Goal: Task Accomplishment & Management: Use online tool/utility

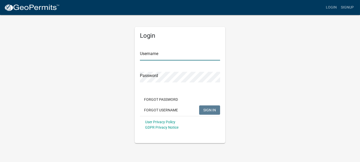
type input "[PERSON_NAME]"
click at [207, 109] on span "SIGN IN" at bounding box center [209, 110] width 13 height 4
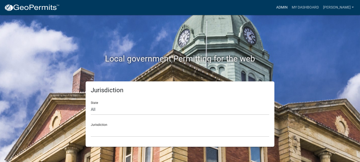
click at [289, 9] on link "Admin" at bounding box center [281, 8] width 15 height 10
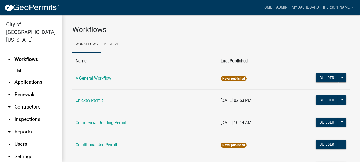
click at [35, 76] on link "arrow_drop_down Applications" at bounding box center [31, 82] width 62 height 12
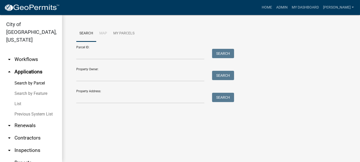
click at [18, 99] on link "List" at bounding box center [31, 104] width 62 height 10
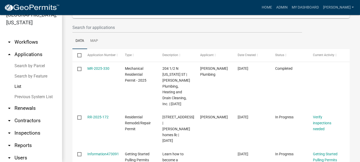
scroll to position [26, 0]
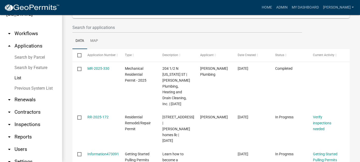
click at [23, 131] on link "arrow_drop_down Reports" at bounding box center [31, 137] width 62 height 12
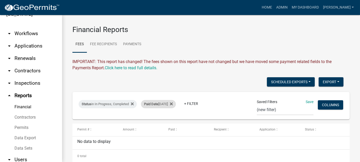
click at [152, 106] on span "Paid Date" at bounding box center [151, 104] width 14 height 4
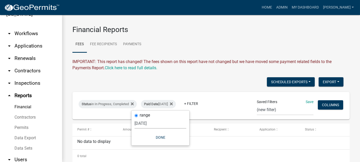
click at [152, 126] on select "[DATE] [DATE] Current Week Previous Week Current Month Last Month Current Calen…" at bounding box center [160, 123] width 52 height 11
select select "previous_1_day"
click at [137, 118] on select "[DATE] [DATE] Current Week Previous Week Current Month Last Month Current Calen…" at bounding box center [160, 123] width 52 height 11
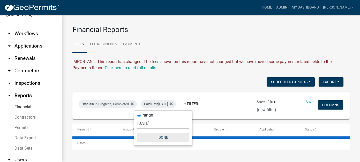
click at [162, 136] on button "Done" at bounding box center [163, 137] width 52 height 9
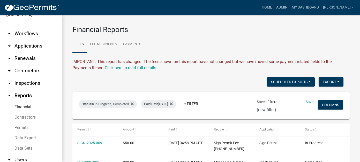
scroll to position [26, 0]
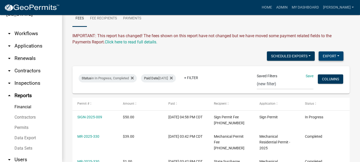
click at [325, 56] on button "Export" at bounding box center [330, 55] width 25 height 9
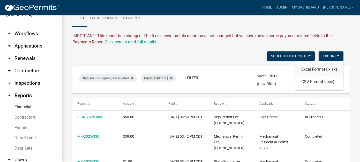
click at [323, 69] on button "Excel Format (.xlsx)" at bounding box center [319, 69] width 48 height 12
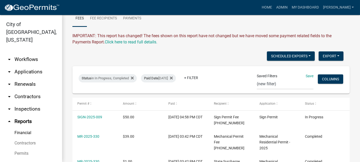
click at [28, 66] on link "arrow_drop_down Applications" at bounding box center [31, 72] width 62 height 12
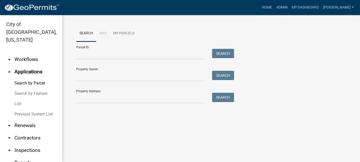
click at [22, 54] on link "arrow_drop_down Workflows" at bounding box center [31, 59] width 62 height 12
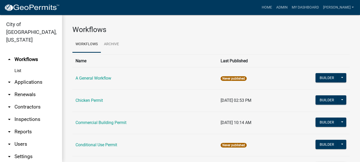
click at [19, 66] on link "List" at bounding box center [31, 71] width 62 height 10
click at [28, 53] on link "arrow_drop_up Workflows" at bounding box center [31, 59] width 62 height 12
click at [18, 76] on link "arrow_drop_down Applications" at bounding box center [31, 82] width 62 height 12
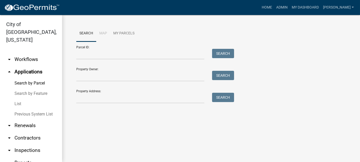
click at [20, 99] on link "List" at bounding box center [31, 104] width 62 height 10
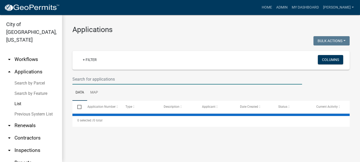
click at [96, 82] on input "text" at bounding box center [186, 79] width 229 height 11
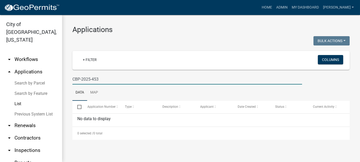
click at [98, 79] on input "CBP-2025-453" at bounding box center [186, 79] width 229 height 11
type input "CBP-2025-453757"
drag, startPoint x: 115, startPoint y: 79, endPoint x: 52, endPoint y: 69, distance: 63.9
click at [52, 69] on div "City of [GEOGRAPHIC_DATA], [US_STATE] arrow_drop_down Workflows List arrow_drop…" at bounding box center [180, 88] width 360 height 147
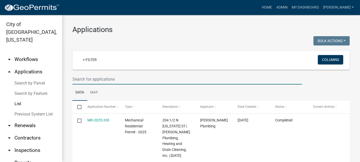
type input "k"
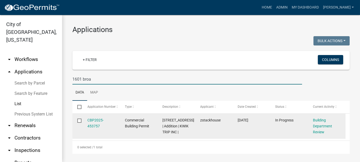
type input "1601 broa"
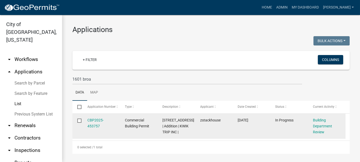
click at [88, 122] on div "CBP2025-453757" at bounding box center [101, 123] width 28 height 12
click at [95, 120] on link "CBP2025-453757" at bounding box center [95, 123] width 16 height 10
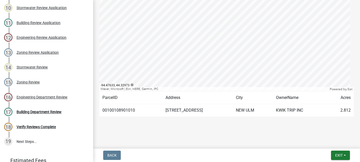
scroll to position [195, 0]
click at [296, 112] on td "KWIK TRIP INC" at bounding box center [299, 110] width 54 height 13
drag, startPoint x: 306, startPoint y: 111, endPoint x: 275, endPoint y: 110, distance: 31.8
click at [275, 110] on td "KWIK TRIP INC" at bounding box center [299, 110] width 54 height 13
click at [301, 110] on td "KWIK TRIP INC" at bounding box center [299, 110] width 54 height 13
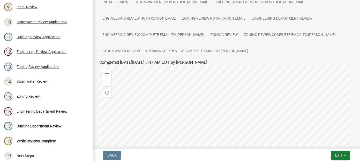
scroll to position [207, 0]
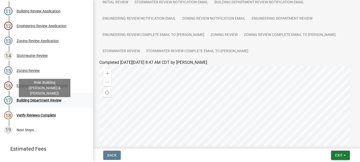
click at [30, 102] on div "Building Department Review" at bounding box center [39, 100] width 45 height 4
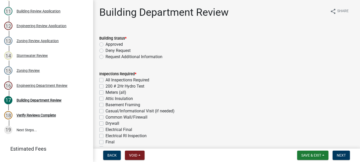
click at [105, 44] on label "Approved" at bounding box center [113, 44] width 17 height 6
click at [105, 44] on input "Approved" at bounding box center [106, 42] width 3 height 3
radio input "true"
click at [105, 80] on label "All Inspections Required" at bounding box center [127, 80] width 44 height 6
click at [105, 80] on input "All Inspections Required" at bounding box center [106, 78] width 3 height 3
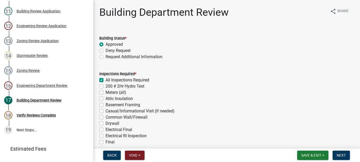
checkbox input "true"
checkbox input "false"
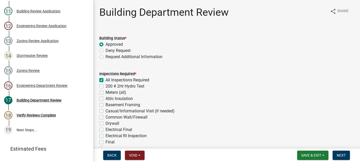
checkbox input "false"
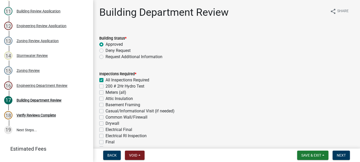
checkbox input "false"
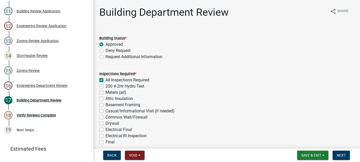
checkbox input "false"
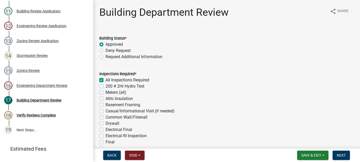
checkbox input "false"
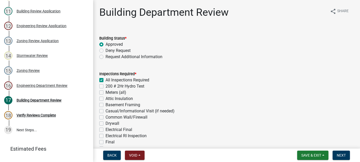
checkbox input "false"
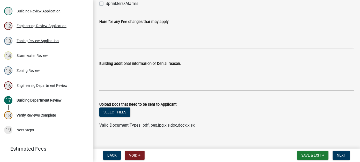
scroll to position [250, 0]
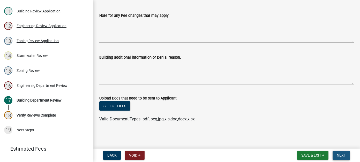
click at [341, 155] on span "Next" at bounding box center [340, 155] width 9 height 4
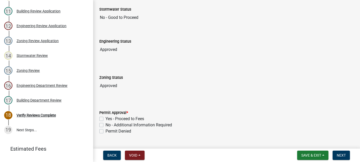
scroll to position [77, 0]
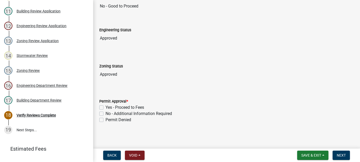
click at [105, 107] on label "Yes - Proceed to Fees" at bounding box center [124, 107] width 38 height 6
click at [105, 107] on input "Yes - Proceed to Fees" at bounding box center [106, 105] width 3 height 3
checkbox input "true"
checkbox input "false"
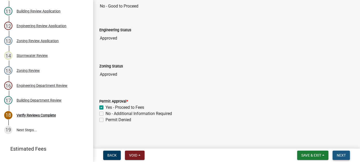
click at [338, 155] on span "Next" at bounding box center [340, 155] width 9 height 4
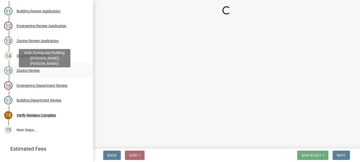
scroll to position [221, 0]
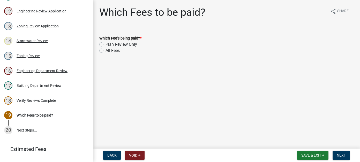
click at [105, 52] on label "All Fees" at bounding box center [112, 51] width 14 height 6
click at [105, 51] on input "All Fees" at bounding box center [106, 49] width 3 height 3
radio input "true"
click at [343, 155] on span "Next" at bounding box center [340, 155] width 9 height 4
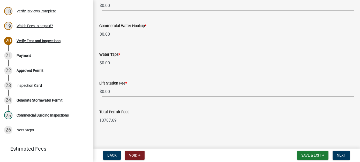
scroll to position [372, 0]
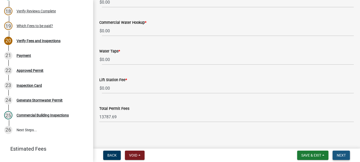
click at [346, 156] on button "Next" at bounding box center [340, 155] width 17 height 9
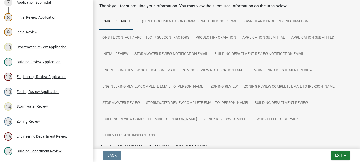
scroll to position [1, 0]
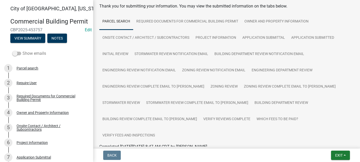
click at [20, 55] on span at bounding box center [16, 54] width 9 height 4
click at [22, 50] on input "Show emails" at bounding box center [22, 50] width 0 height 0
click at [24, 44] on div "Commercial Building Permit CBP2025-453757 Edit View Summary Notes" at bounding box center [46, 29] width 85 height 30
click at [31, 43] on button "View Summary" at bounding box center [27, 38] width 35 height 9
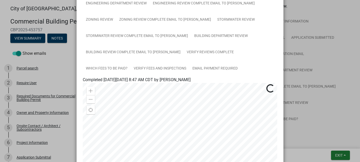
scroll to position [129, 0]
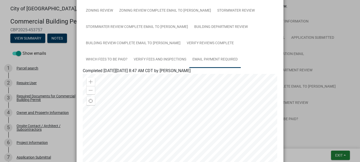
click at [189, 58] on link "Email Payment Required" at bounding box center [214, 59] width 51 height 17
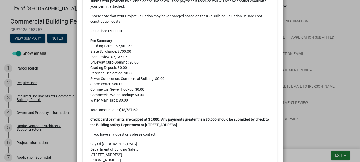
scroll to position [336, 0]
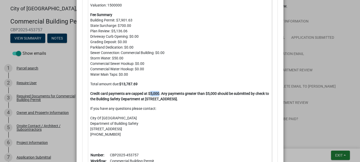
drag, startPoint x: 148, startPoint y: 93, endPoint x: 157, endPoint y: 93, distance: 9.3
click at [157, 93] on strong "Credit card payments are capped at $5,000. Any payments greater than $5,000 sho…" at bounding box center [179, 96] width 178 height 10
click at [155, 94] on strong "Credit card payments are capped at $5,000. Any payments greater than $5,000 sho…" at bounding box center [179, 96] width 178 height 10
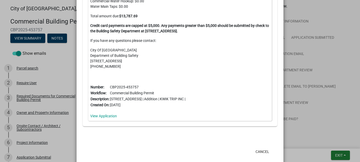
scroll to position [412, 0]
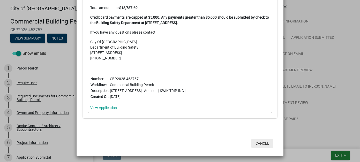
click at [262, 142] on button "Cancel" at bounding box center [262, 143] width 22 height 9
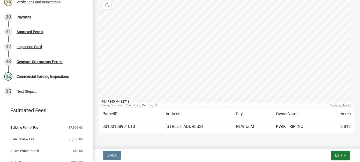
scroll to position [458, 0]
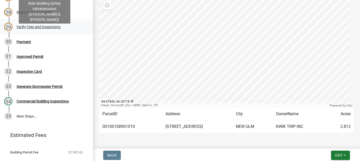
click at [24, 34] on link "29 Verify Fees and Inspections" at bounding box center [46, 26] width 93 height 15
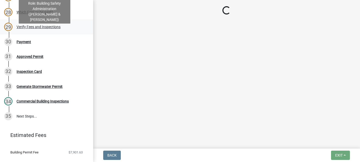
scroll to position [0, 0]
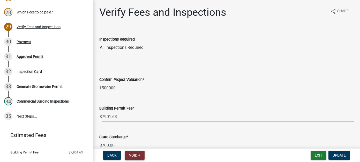
click at [139, 156] on button "Void" at bounding box center [135, 155] width 20 height 9
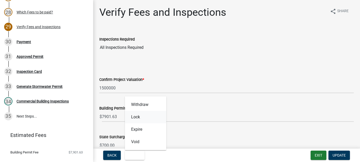
click at [142, 114] on button "Lock" at bounding box center [145, 117] width 41 height 12
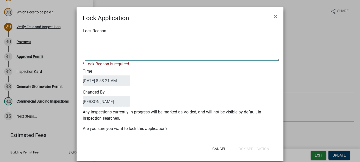
click at [98, 45] on textarea "Lock Reason" at bounding box center [182, 48] width 194 height 26
click at [85, 38] on textarea "Lock Reason" at bounding box center [182, 48] width 194 height 26
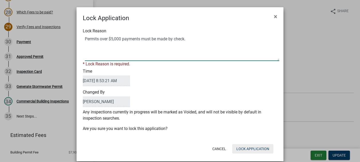
type textarea "Permits over $5,000 payments must be made by check."
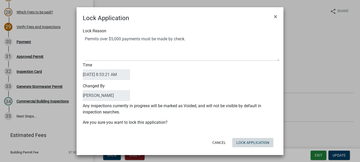
click at [258, 148] on div "Cancel Lock Application" at bounding box center [213, 142] width 127 height 13
click at [255, 143] on button "Lock Application" at bounding box center [252, 142] width 41 height 9
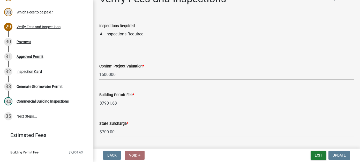
scroll to position [26, 0]
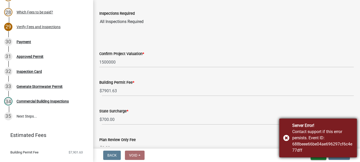
click at [287, 138] on div "Server Error! Contact support if this error persists. Event ID: 688beee66be04ae…" at bounding box center [317, 138] width 77 height 39
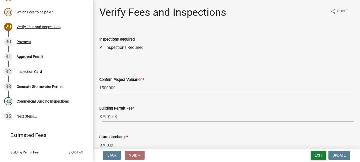
scroll to position [181, 0]
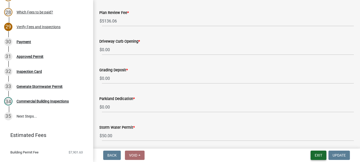
click at [319, 155] on button "Exit" at bounding box center [318, 155] width 16 height 9
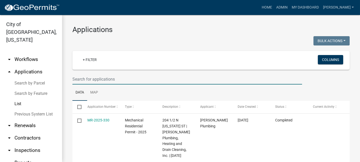
click at [91, 77] on input "text" at bounding box center [186, 79] width 229 height 11
type input "kwik trip"
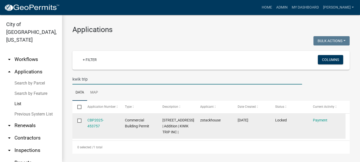
scroll to position [7, 0]
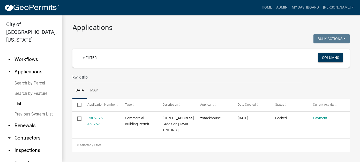
click at [66, 71] on div "Applications Bulk Actions Void Expire Lock Withdraw + Filter Columns kwik trip …" at bounding box center [211, 87] width 298 height 149
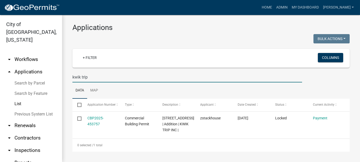
drag, startPoint x: 96, startPoint y: 72, endPoint x: 59, endPoint y: 68, distance: 37.6
click at [59, 68] on div "City of [GEOGRAPHIC_DATA], [US_STATE] arrow_drop_down Workflows List arrow_drop…" at bounding box center [180, 88] width 360 height 147
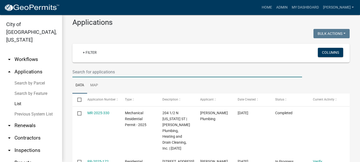
click at [103, 74] on input "text" at bounding box center [186, 72] width 229 height 11
type input "[PERSON_NAME]"
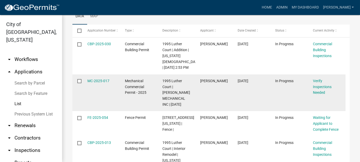
scroll to position [85, 0]
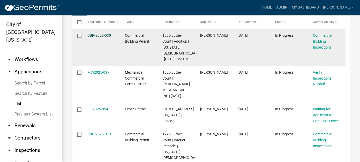
click at [98, 35] on link "CBP-2025-030" at bounding box center [99, 35] width 24 height 4
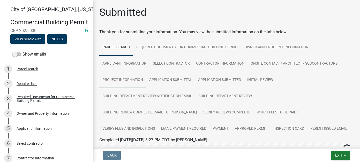
click at [125, 78] on link "Project Information" at bounding box center [122, 80] width 47 height 17
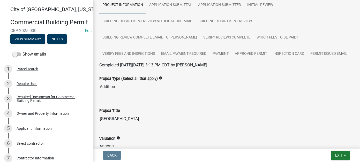
scroll to position [77, 0]
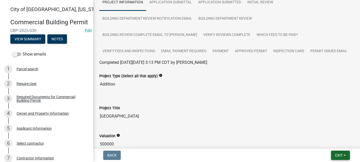
click at [344, 155] on button "Exit" at bounding box center [340, 155] width 19 height 9
click at [328, 142] on button "Save & Exit" at bounding box center [328, 142] width 41 height 12
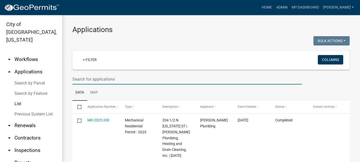
click at [95, 78] on input "text" at bounding box center [186, 79] width 229 height 11
type input "[PERSON_NAME]"
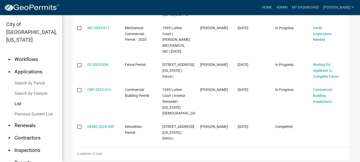
scroll to position [155, 0]
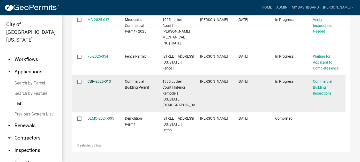
click at [96, 79] on link "CBP-2025-013" at bounding box center [99, 81] width 24 height 4
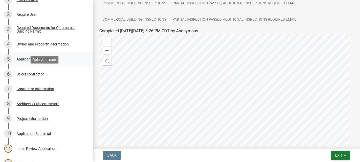
scroll to position [77, 0]
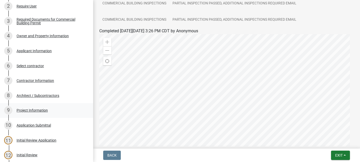
click at [44, 112] on div "Project Information" at bounding box center [32, 110] width 31 height 4
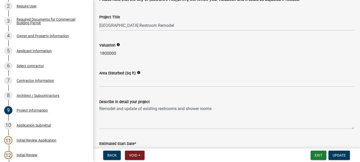
scroll to position [181, 0]
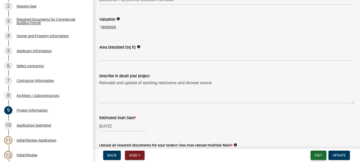
click at [321, 156] on button "Exit" at bounding box center [318, 155] width 16 height 9
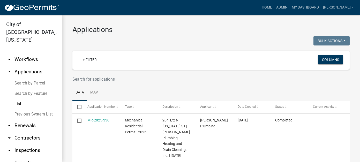
click at [31, 109] on link "Previous System List" at bounding box center [31, 114] width 62 height 10
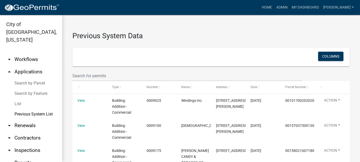
click at [23, 78] on link "Search by Parcel" at bounding box center [31, 83] width 62 height 10
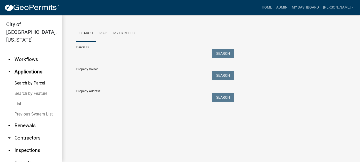
click at [105, 99] on input "Property Address:" at bounding box center [140, 98] width 128 height 11
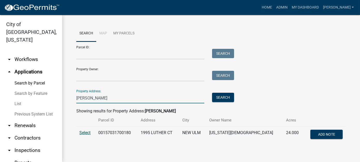
type input "[PERSON_NAME]"
click at [84, 133] on span "Select" at bounding box center [84, 132] width 11 height 5
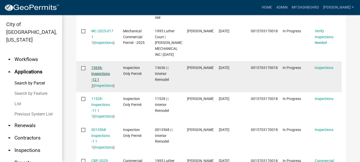
scroll to position [284, 0]
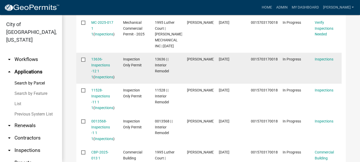
click at [98, 80] on div "13636-Inspections -12 1 1 ( Inspections )" at bounding box center [102, 68] width 22 height 24
click at [98, 79] on link "Inspections" at bounding box center [104, 77] width 19 height 4
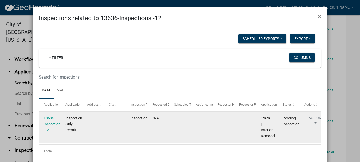
click at [310, 119] on button "Action" at bounding box center [314, 121] width 21 height 13
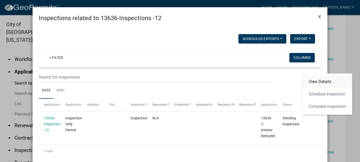
click at [318, 82] on link "View Details" at bounding box center [327, 81] width 50 height 12
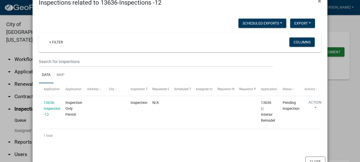
scroll to position [28, 0]
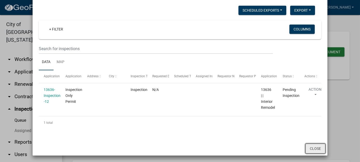
click at [311, 147] on button "Close" at bounding box center [315, 149] width 20 height 10
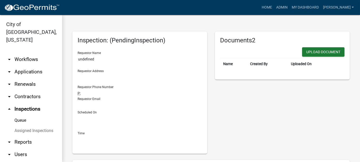
click at [24, 103] on link "arrow_drop_up Inspections" at bounding box center [31, 109] width 62 height 12
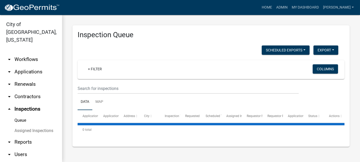
click at [24, 53] on link "arrow_drop_down Workflows" at bounding box center [31, 59] width 62 height 12
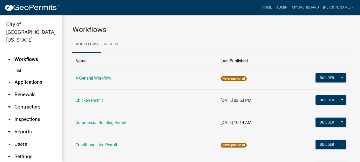
click at [23, 76] on link "arrow_drop_down Applications" at bounding box center [31, 82] width 62 height 12
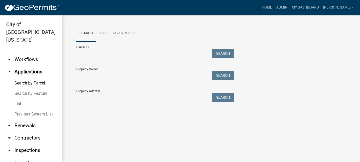
click at [25, 78] on link "Search by Parcel" at bounding box center [31, 83] width 62 height 10
click at [83, 97] on input "Property Address:" at bounding box center [140, 98] width 128 height 11
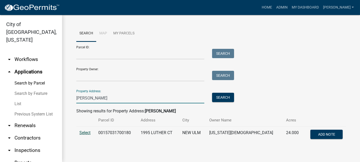
type input "[PERSON_NAME]"
click at [81, 134] on span "Select" at bounding box center [84, 132] width 11 height 5
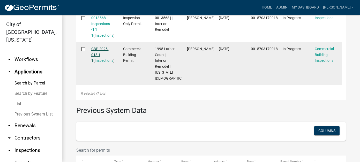
scroll to position [362, 0]
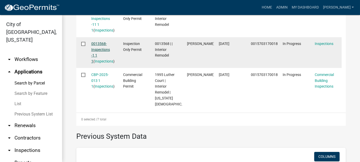
click at [97, 63] on link "0013568-Inspections -1 1 1" at bounding box center [100, 53] width 19 height 22
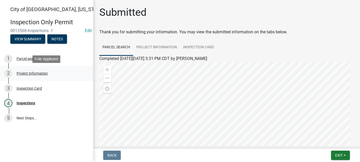
click at [36, 74] on div "Project Information" at bounding box center [32, 74] width 31 height 4
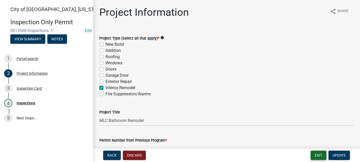
click at [314, 154] on button "Exit" at bounding box center [318, 155] width 16 height 9
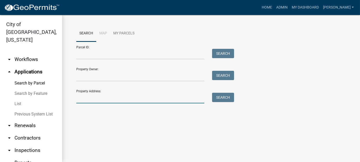
click at [123, 95] on input "Property Address:" at bounding box center [140, 98] width 128 height 11
type input "m"
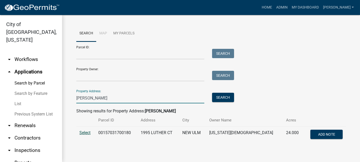
type input "[PERSON_NAME]"
click at [84, 134] on span "Select" at bounding box center [84, 132] width 11 height 5
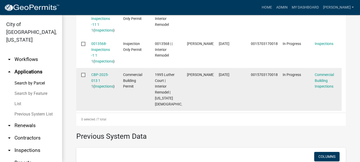
scroll to position [310, 0]
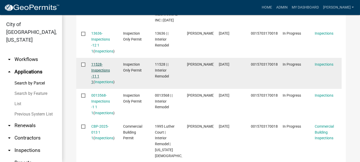
click at [96, 84] on link "11528-Inspections -11 1 1" at bounding box center [100, 73] width 19 height 22
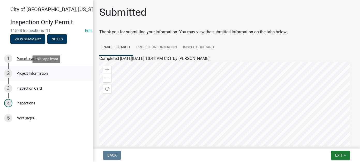
click at [25, 74] on div "Project Information" at bounding box center [32, 74] width 31 height 4
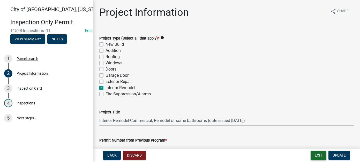
click at [319, 155] on button "Exit" at bounding box center [318, 155] width 16 height 9
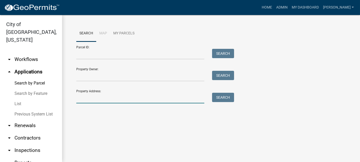
click at [88, 98] on input "Property Address:" at bounding box center [140, 98] width 128 height 11
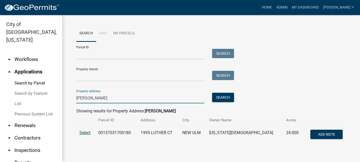
type input "[PERSON_NAME]"
click at [84, 134] on span "Select" at bounding box center [84, 132] width 11 height 5
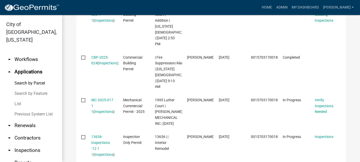
scroll to position [336, 0]
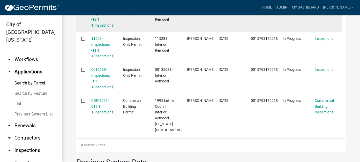
click at [99, 28] on div "13636-Inspections -12 1 1 ( Inspections )" at bounding box center [102, 17] width 22 height 24
click at [100, 27] on link "13636-Inspections -12 1 1" at bounding box center [100, 16] width 19 height 22
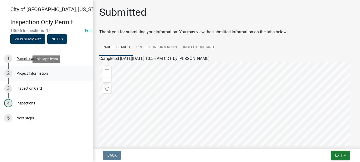
click at [45, 71] on div "2 Project Information" at bounding box center [44, 73] width 81 height 8
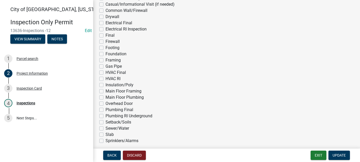
scroll to position [207, 0]
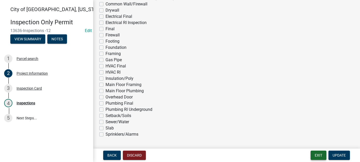
click at [318, 157] on button "Exit" at bounding box center [318, 155] width 16 height 9
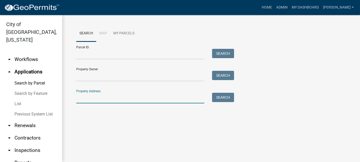
click at [91, 100] on input "Property Address:" at bounding box center [140, 98] width 128 height 11
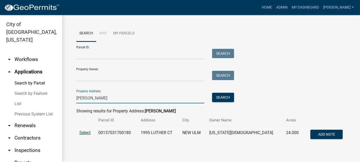
type input "[PERSON_NAME]"
click at [87, 131] on span "Select" at bounding box center [84, 132] width 11 height 5
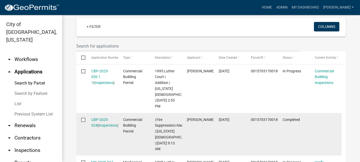
scroll to position [129, 0]
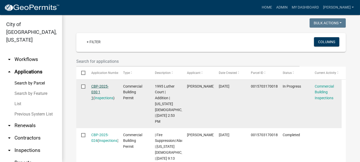
click at [99, 92] on link "CBP-2025-030 1 1" at bounding box center [99, 92] width 17 height 16
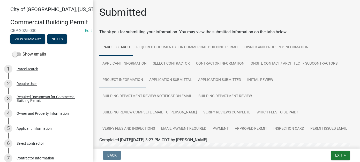
click at [133, 80] on link "Project Information" at bounding box center [122, 80] width 47 height 17
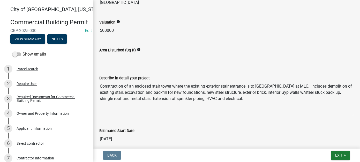
scroll to position [207, 0]
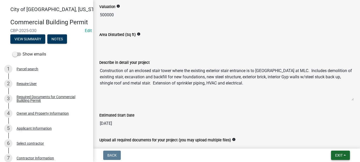
click at [335, 154] on span "Exit" at bounding box center [338, 155] width 7 height 4
click at [327, 143] on button "Save & Exit" at bounding box center [328, 142] width 41 height 12
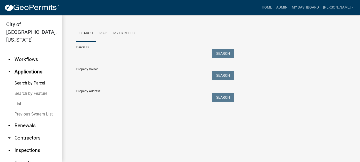
click at [94, 98] on input "Property Address:" at bounding box center [140, 98] width 128 height 11
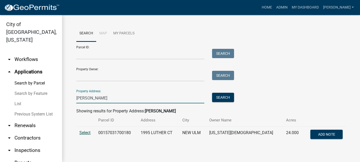
type input "[PERSON_NAME]"
click at [87, 132] on span "Select" at bounding box center [84, 132] width 11 height 5
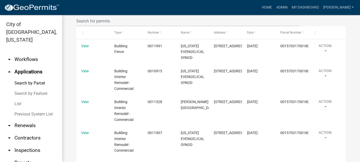
scroll to position [773, 0]
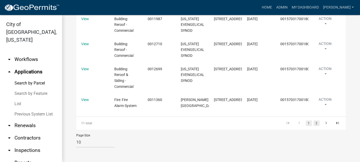
click at [313, 122] on link "2" at bounding box center [316, 123] width 6 height 6
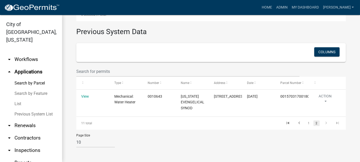
scroll to position [495, 0]
click at [305, 122] on link "1" at bounding box center [308, 123] width 6 height 6
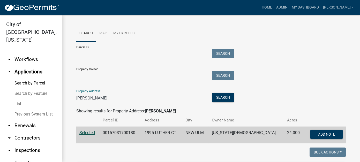
drag, startPoint x: 97, startPoint y: 99, endPoint x: 22, endPoint y: 100, distance: 74.6
click at [22, 100] on div "City of [GEOGRAPHIC_DATA], [US_STATE] arrow_drop_down Workflows List arrow_drop…" at bounding box center [180, 88] width 360 height 147
click at [17, 99] on link "List" at bounding box center [31, 104] width 62 height 10
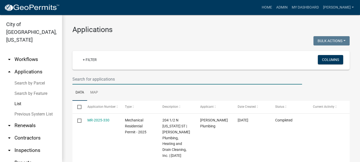
click at [119, 78] on input "text" at bounding box center [186, 79] width 229 height 11
type input "centenial"
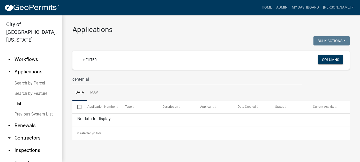
click at [63, 76] on div "Applications Bulk Actions Void Expire Lock Withdraw + Filter Columns centenial …" at bounding box center [211, 82] width 298 height 135
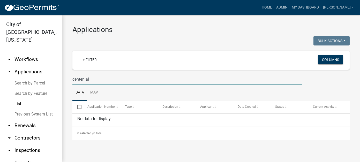
drag, startPoint x: 93, startPoint y: 79, endPoint x: 49, endPoint y: 78, distance: 43.7
click at [49, 78] on div "City of [GEOGRAPHIC_DATA], [US_STATE] arrow_drop_down Workflows List arrow_drop…" at bounding box center [180, 88] width 360 height 147
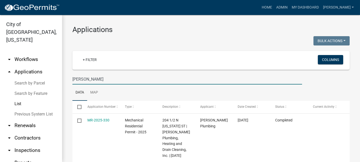
type input "[PERSON_NAME]"
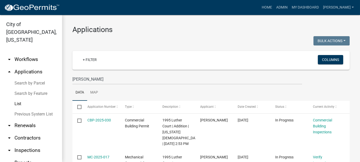
click at [23, 109] on link "Previous System List" at bounding box center [31, 114] width 62 height 10
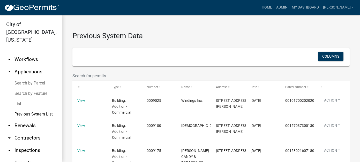
click at [72, 75] on div at bounding box center [186, 76] width 237 height 11
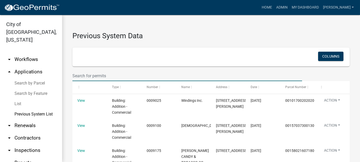
click at [96, 74] on input "text" at bounding box center [186, 76] width 229 height 11
type input "[PERSON_NAME]"
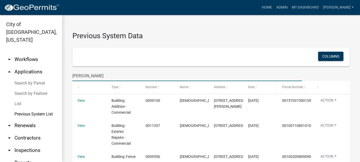
click at [249, 86] on span "Date" at bounding box center [251, 87] width 6 height 4
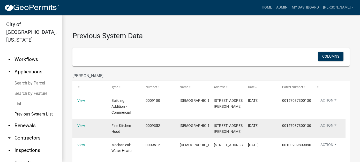
scroll to position [282, 0]
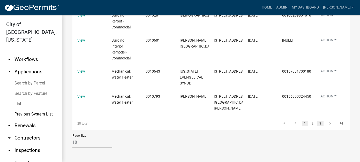
click at [318, 125] on link "3" at bounding box center [320, 124] width 6 height 6
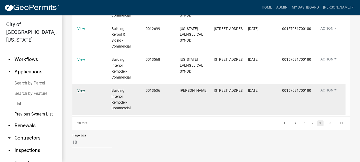
click at [82, 91] on link "View" at bounding box center [81, 90] width 8 height 4
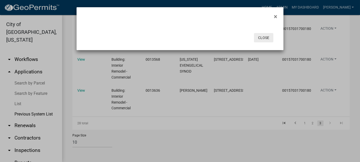
click at [268, 35] on button "Close" at bounding box center [263, 37] width 19 height 9
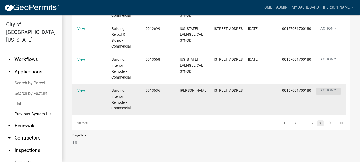
click at [327, 92] on button "Action" at bounding box center [328, 91] width 24 height 7
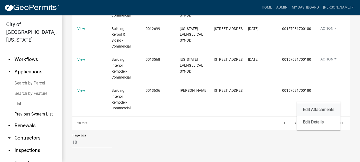
click at [324, 109] on link "Edit Attachments" at bounding box center [319, 110] width 44 height 12
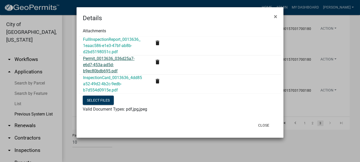
click at [93, 62] on link "Permit_0013636_036d25a7-e6d7-453a-ad5d-b9ec80bdb695.pdf" at bounding box center [108, 64] width 51 height 17
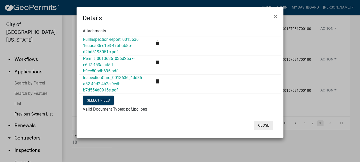
click at [263, 125] on button "Close" at bounding box center [263, 125] width 19 height 9
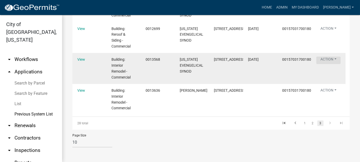
click at [332, 59] on button "Action" at bounding box center [328, 60] width 24 height 7
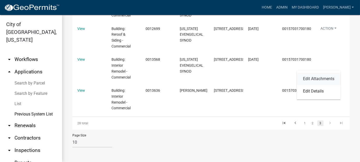
click at [314, 77] on link "Edit Attachments" at bounding box center [319, 79] width 44 height 12
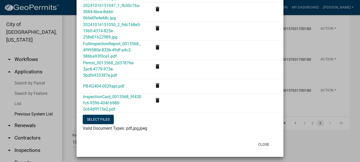
scroll to position [167, 0]
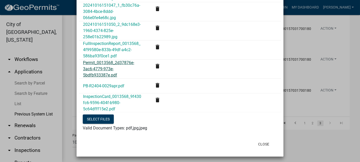
click at [97, 63] on link "Permit_0013568_2d37876e-3ac6-4779-973e-5bdfb933387e.pdf" at bounding box center [108, 68] width 51 height 17
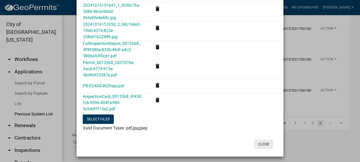
click at [263, 145] on button "Close" at bounding box center [263, 143] width 19 height 9
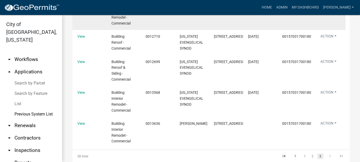
scroll to position [238, 0]
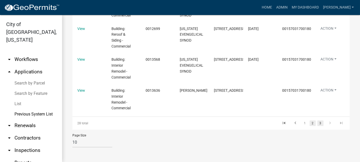
click at [309, 123] on link "2" at bounding box center [312, 123] width 6 height 6
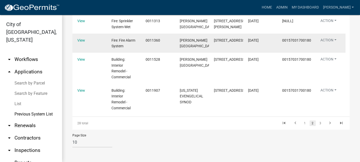
scroll to position [288, 0]
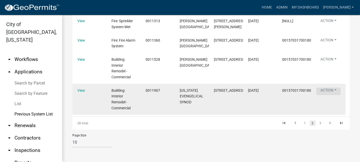
click at [325, 90] on button "Action" at bounding box center [328, 91] width 24 height 7
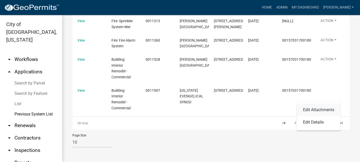
click at [310, 112] on link "Edit Attachments" at bounding box center [319, 110] width 44 height 12
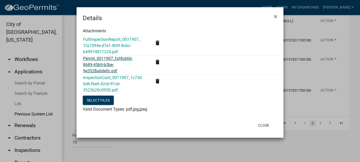
click at [99, 65] on link "Permit_0011907_faf8cb66-8689-45b9-b3be-9e3528a6de0c.pdf" at bounding box center [108, 64] width 50 height 17
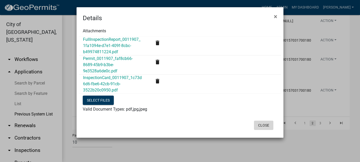
click at [264, 126] on button "Close" at bounding box center [263, 125] width 19 height 9
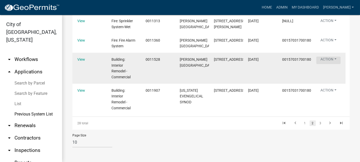
click at [330, 63] on button "Action" at bounding box center [328, 60] width 24 height 7
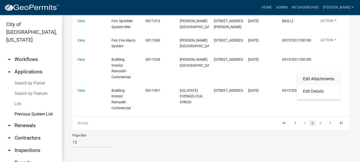
click at [325, 79] on link "Edit Attachments" at bounding box center [319, 79] width 44 height 12
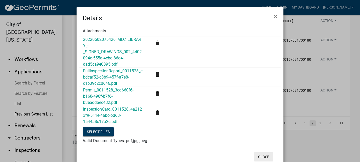
click at [264, 155] on button "Close" at bounding box center [263, 156] width 19 height 9
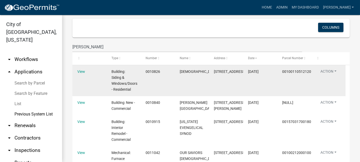
scroll to position [0, 0]
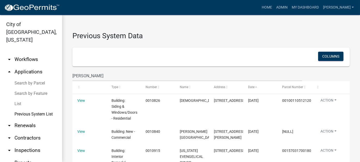
click at [19, 99] on link "List" at bounding box center [31, 104] width 62 height 10
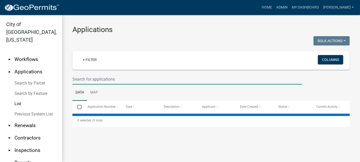
click at [113, 78] on input "text" at bounding box center [186, 79] width 229 height 11
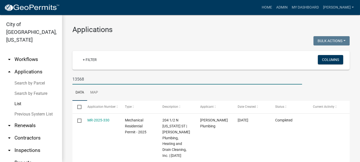
type input "13568"
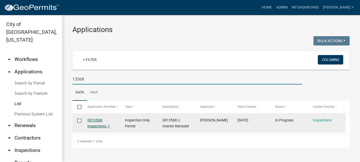
click at [97, 126] on link "0013568-Inspections -1" at bounding box center [98, 123] width 22 height 10
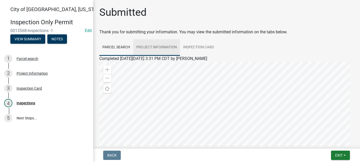
click at [164, 46] on link "Project Information" at bounding box center [156, 47] width 47 height 17
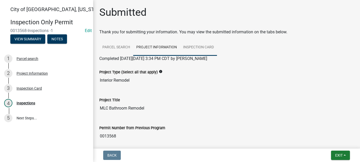
click at [200, 50] on link "Inspection Card" at bounding box center [198, 47] width 37 height 17
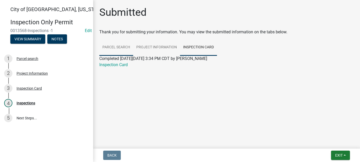
click at [117, 48] on link "Parcel search" at bounding box center [116, 47] width 34 height 17
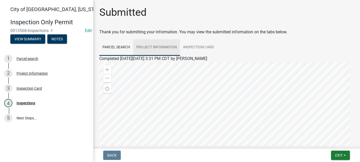
click at [160, 51] on link "Project Information" at bounding box center [156, 47] width 47 height 17
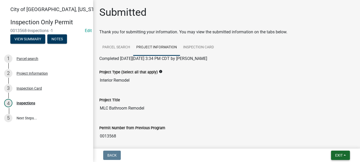
click at [337, 155] on span "Exit" at bounding box center [338, 155] width 7 height 4
click at [332, 143] on button "Save & Exit" at bounding box center [328, 142] width 41 height 12
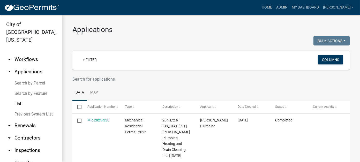
click at [17, 109] on link "Previous System List" at bounding box center [31, 114] width 62 height 10
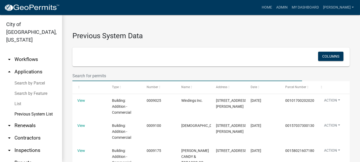
click at [138, 75] on input "text" at bounding box center [186, 76] width 229 height 11
type input "13568"
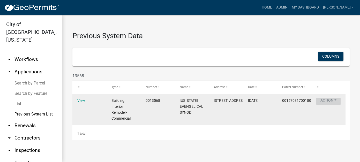
click at [322, 104] on button "Action" at bounding box center [328, 101] width 24 height 7
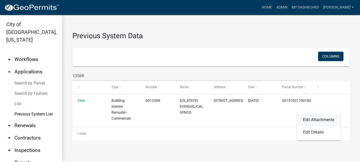
click at [313, 121] on link "Edit Attachments" at bounding box center [319, 120] width 44 height 12
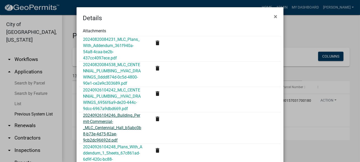
click at [98, 127] on link "20240926104246_Building_Permit-Commercial-_MLC_Centennial_Hall_b5abc0b8-b73e-4d…" at bounding box center [112, 128] width 58 height 30
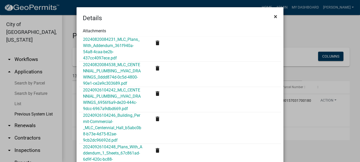
click at [274, 16] on span "×" at bounding box center [275, 16] width 3 height 7
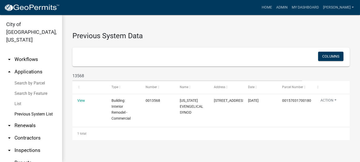
click at [19, 99] on link "List" at bounding box center [31, 104] width 62 height 10
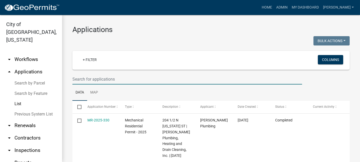
click at [100, 77] on input "text" at bounding box center [186, 79] width 229 height 11
type input "13568"
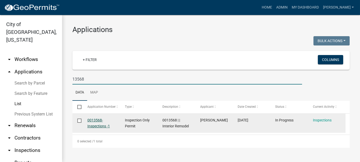
click at [94, 127] on link "0013568-Inspections -1" at bounding box center [98, 123] width 22 height 10
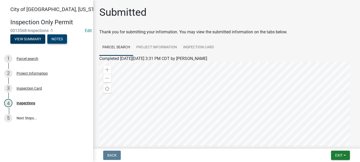
click at [64, 38] on button "Notes" at bounding box center [57, 38] width 20 height 9
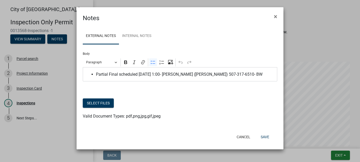
click at [269, 73] on span "Partial Final scheduled [DATE] 1:00- [PERSON_NAME] ([PERSON_NAME]) 507-317-6510…" at bounding box center [185, 74] width 178 height 6
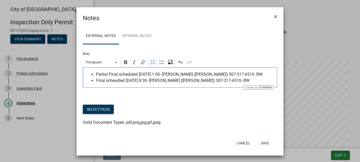
click at [114, 81] on span "Final scheudled [DATE] 8:30- [PERSON_NAME] ([PERSON_NAME]) 507-317-6510- BW" at bounding box center [185, 80] width 178 height 6
click at [115, 79] on span "Final schedled [DATE] 8:30- [PERSON_NAME] ([PERSON_NAME]) 507-317-6510- BW" at bounding box center [185, 80] width 178 height 6
click at [265, 80] on span "Final scheduled [DATE] 8:30- [PERSON_NAME] ([PERSON_NAME]) 507-317-6510- BW" at bounding box center [185, 80] width 178 height 6
click at [266, 142] on button "Save" at bounding box center [264, 142] width 17 height 9
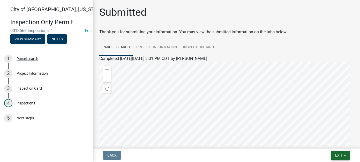
click at [336, 155] on span "Exit" at bounding box center [338, 155] width 7 height 4
click at [327, 144] on button "Save & Exit" at bounding box center [328, 142] width 41 height 12
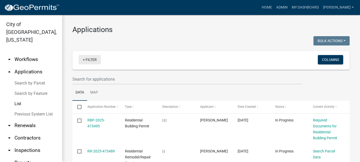
click at [88, 59] on link "+ Filter" at bounding box center [90, 59] width 22 height 9
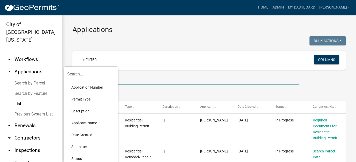
click at [147, 81] on input "text" at bounding box center [185, 79] width 226 height 11
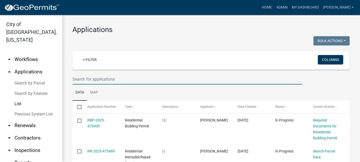
click at [20, 99] on link "List" at bounding box center [31, 104] width 62 height 10
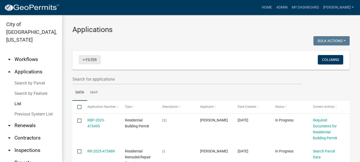
click at [93, 58] on link "+ Filter" at bounding box center [90, 59] width 22 height 9
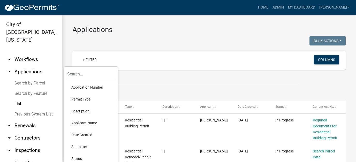
scroll to position [26, 0]
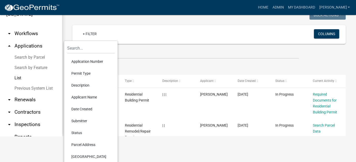
click at [81, 134] on li "Status" at bounding box center [90, 133] width 47 height 12
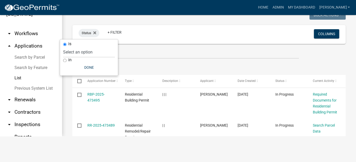
scroll to position [0, 0]
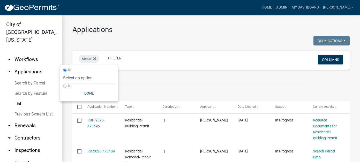
click at [80, 79] on select "Select an option Not Started In Progress Completed Expired Locked Withdrawn Voi…" at bounding box center [89, 78] width 52 height 11
select select "1"
click at [74, 73] on select "Select an option Not Started In Progress Completed Expired Locked Withdrawn Voi…" at bounding box center [89, 78] width 52 height 11
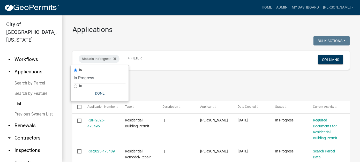
click at [75, 85] on input "in" at bounding box center [75, 85] width 3 height 3
radio input "true"
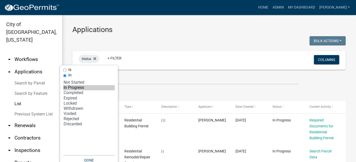
click at [72, 87] on option "In Progress" at bounding box center [89, 87] width 52 height 5
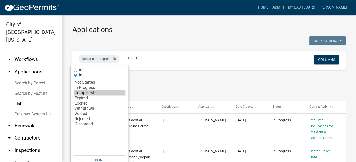
click at [81, 93] on option "Completed" at bounding box center [100, 92] width 52 height 5
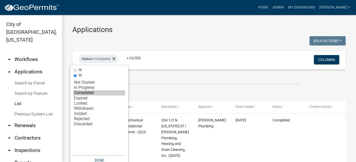
select select "2: '1'"
click at [81, 89] on option "In Progress" at bounding box center [99, 87] width 52 height 5
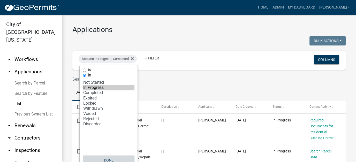
click at [113, 157] on button "Done" at bounding box center [109, 159] width 52 height 9
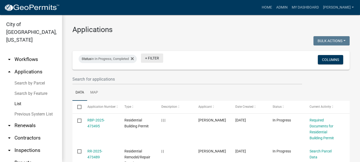
click at [148, 57] on link "+ Filter" at bounding box center [152, 57] width 22 height 9
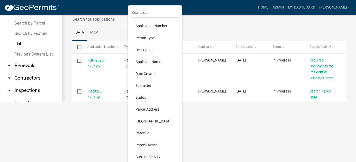
scroll to position [65, 0]
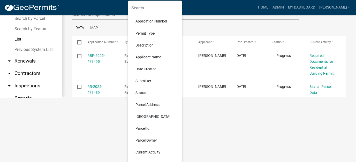
click at [147, 152] on li "Current Activity" at bounding box center [154, 152] width 47 height 12
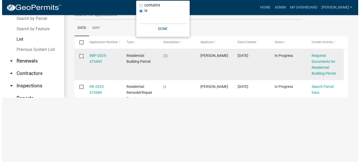
scroll to position [0, 0]
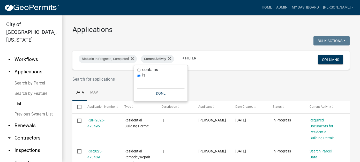
click at [211, 85] on ul "Data Map" at bounding box center [210, 92] width 277 height 16
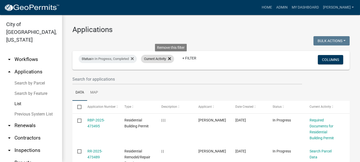
click at [171, 57] on icon at bounding box center [169, 58] width 3 height 3
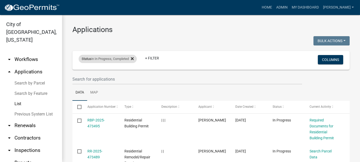
click at [135, 60] on div "Status in In Progress, Completed" at bounding box center [108, 59] width 58 height 8
select select "2: '1'"
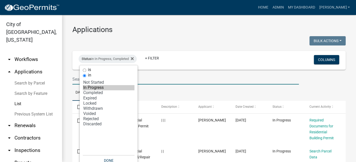
click at [170, 83] on input "text" at bounding box center [185, 79] width 226 height 11
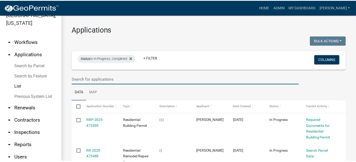
scroll to position [26, 0]
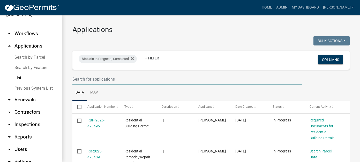
click at [28, 131] on link "arrow_drop_down Reports" at bounding box center [31, 137] width 62 height 12
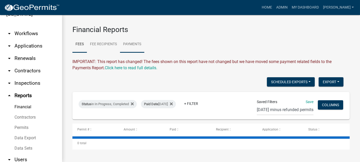
click at [129, 43] on link "Payments" at bounding box center [132, 44] width 24 height 17
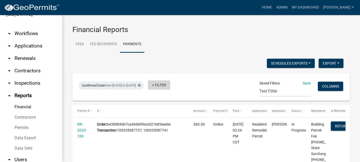
click at [170, 88] on link "+ Filter" at bounding box center [159, 84] width 22 height 9
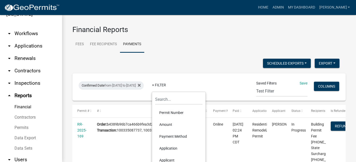
click at [173, 136] on li "Payment Method" at bounding box center [178, 136] width 47 height 12
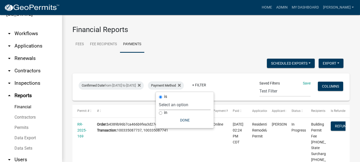
click at [173, 106] on select "Select an option Online CreditCardPOS Check Cash" at bounding box center [185, 104] width 52 height 11
click at [180, 99] on select "Select an option Online CreditCardPOS Check Cash" at bounding box center [185, 104] width 52 height 11
click at [160, 113] on input "in" at bounding box center [160, 112] width 3 height 3
radio input "true"
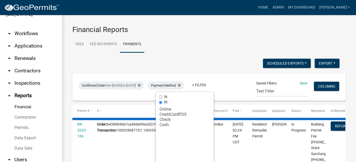
scroll to position [20, 0]
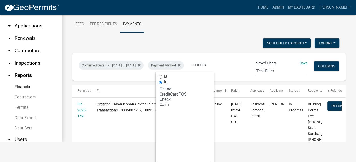
select select
click at [188, 132] on select "Select an option Online CreditCardPOS Check Cash" at bounding box center [185, 123] width 52 height 77
click at [159, 77] on input "is" at bounding box center [160, 76] width 3 height 3
radio input "true"
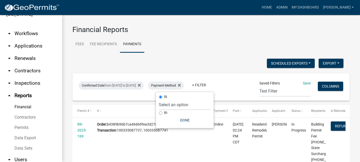
click at [160, 113] on input "in" at bounding box center [160, 112] width 3 height 3
radio input "true"
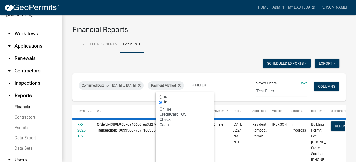
scroll to position [20, 0]
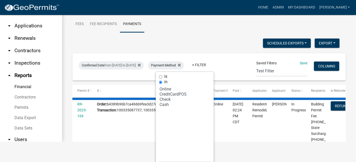
select select
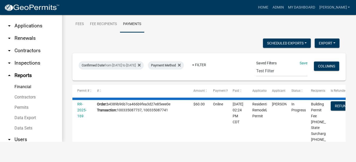
scroll to position [0, 0]
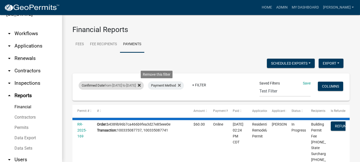
click at [141, 85] on icon at bounding box center [139, 85] width 3 height 3
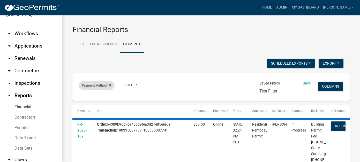
click at [90, 85] on span "Payment Method" at bounding box center [94, 85] width 25 height 4
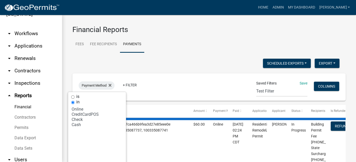
scroll to position [20, 0]
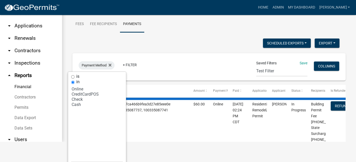
select select
click at [140, 90] on div "#" at bounding box center [140, 90] width 86 height 5
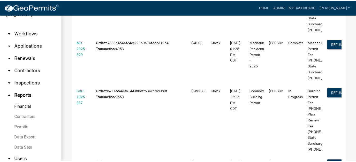
scroll to position [0, 0]
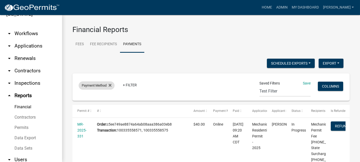
click at [95, 84] on span "Payment Method" at bounding box center [94, 85] width 25 height 4
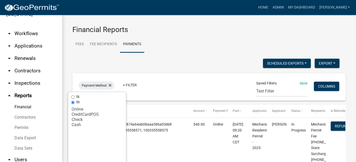
scroll to position [20, 0]
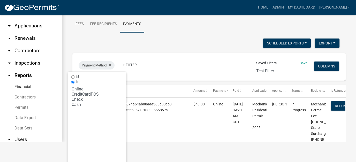
select select
click at [79, 77] on label "is" at bounding box center [77, 76] width 3 height 4
click at [74, 77] on input "is" at bounding box center [72, 76] width 3 height 3
radio input "true"
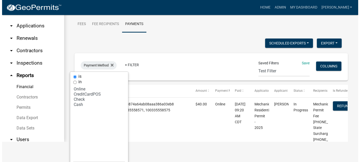
scroll to position [0, 0]
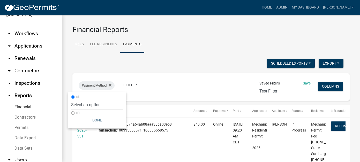
click at [92, 104] on select "Select an option Online CreditCardPOS Check Cash" at bounding box center [97, 104] width 52 height 11
click at [78, 99] on select "Select an option Online CreditCardPOS Check Cash" at bounding box center [97, 104] width 52 height 11
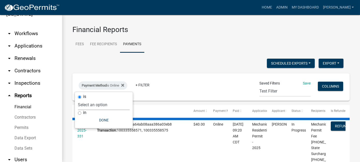
click at [90, 106] on select "Select an option Online CreditCardPOS Check Cash" at bounding box center [104, 104] width 52 height 11
click at [78, 99] on select "Select an option Online CreditCardPOS Check Cash" at bounding box center [104, 104] width 52 height 11
click at [87, 106] on select "Select an option Online CreditCardPOS Check Cash" at bounding box center [104, 104] width 52 height 11
click at [78, 99] on select "Select an option Online CreditCardPOS Check Cash" at bounding box center [104, 104] width 52 height 11
select select "0: null"
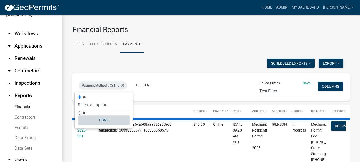
click at [88, 118] on button "Done" at bounding box center [104, 119] width 52 height 9
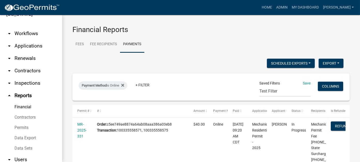
click at [123, 84] on icon at bounding box center [122, 85] width 3 height 3
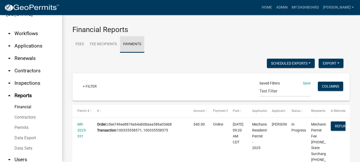
click at [133, 45] on link "Payments" at bounding box center [132, 44] width 24 height 17
click at [88, 87] on link "+ Filter" at bounding box center [90, 86] width 22 height 9
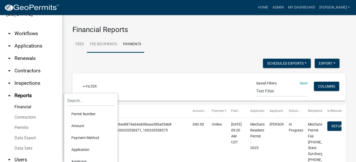
click at [112, 45] on link "Fee Recipients" at bounding box center [103, 44] width 33 height 17
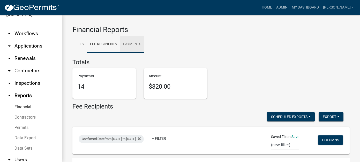
click at [126, 49] on link "Payments" at bounding box center [132, 44] width 24 height 17
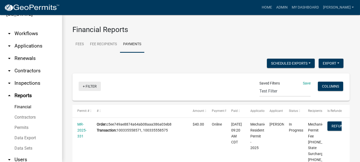
click at [88, 87] on link "+ Filter" at bounding box center [90, 86] width 22 height 9
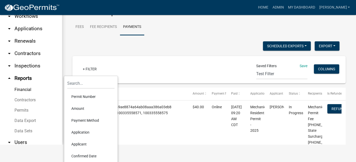
scroll to position [26, 0]
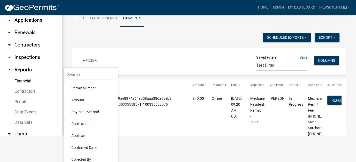
click at [88, 115] on li "Payment Method" at bounding box center [90, 112] width 47 height 12
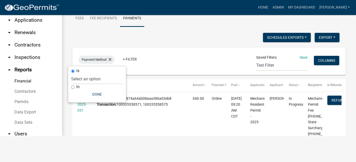
scroll to position [0, 0]
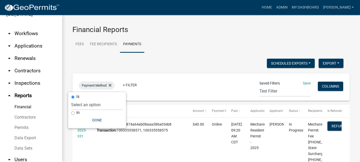
click at [74, 113] on input "in" at bounding box center [72, 112] width 3 height 3
radio input "true"
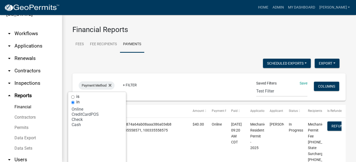
scroll to position [20, 0]
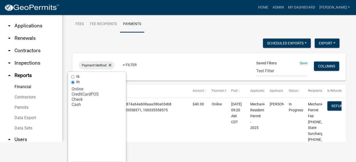
select select
click at [126, 63] on link "+ Filter" at bounding box center [130, 64] width 22 height 9
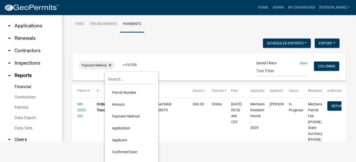
click at [125, 152] on li "Confirmed Date" at bounding box center [131, 152] width 47 height 12
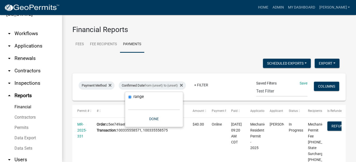
scroll to position [0, 0]
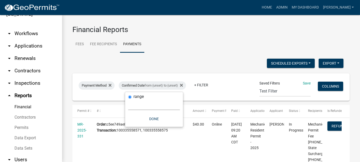
click at [135, 108] on select "[DATE] [DATE] Current Week Previous Week Current Month Last Month Current Calen…" at bounding box center [154, 104] width 52 height 11
select select "custom"
click at [128, 99] on select "[DATE] [DATE] Current Week Previous Week Current Month Last Month Current Calen…" at bounding box center [154, 104] width 52 height 11
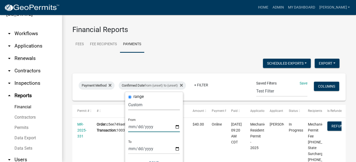
click at [131, 125] on input "date" at bounding box center [154, 126] width 52 height 11
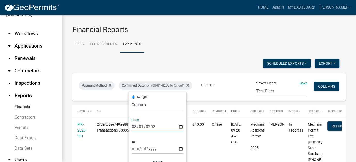
type input "[DATE]"
click at [135, 147] on input "date" at bounding box center [157, 148] width 52 height 11
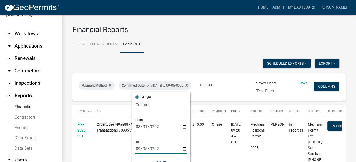
type input "[DATE]"
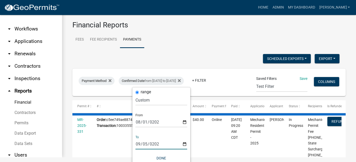
scroll to position [9, 0]
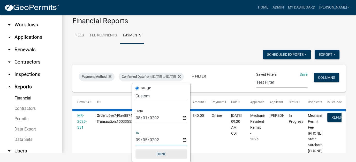
click at [163, 151] on button "Done" at bounding box center [161, 153] width 52 height 9
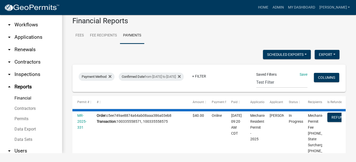
scroll to position [0, 0]
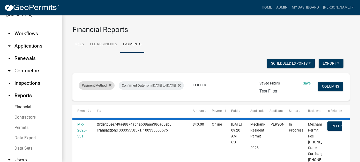
click at [103, 85] on span "Payment Method" at bounding box center [94, 85] width 25 height 4
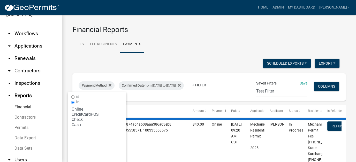
select select
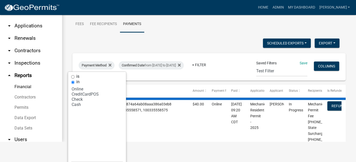
click at [77, 77] on label "is" at bounding box center [77, 76] width 3 height 4
click at [74, 77] on input "is" at bounding box center [72, 76] width 3 height 3
radio input "true"
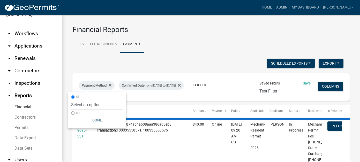
click at [87, 106] on select "Select an option Online CreditCardPOS Check Cash" at bounding box center [97, 104] width 52 height 11
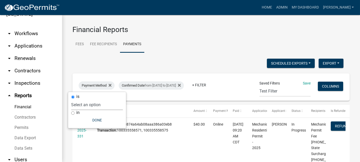
click at [92, 99] on select "Select an option Online CreditCardPOS Check Cash" at bounding box center [97, 104] width 52 height 11
click at [78, 112] on label "in" at bounding box center [77, 113] width 3 height 4
click at [74, 112] on input "in" at bounding box center [72, 112] width 3 height 3
radio input "true"
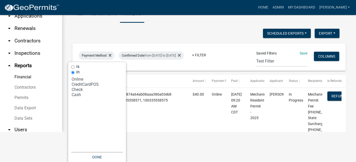
scroll to position [33, 0]
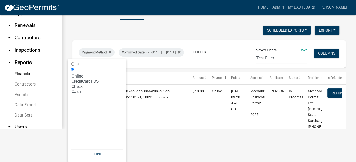
select select
click at [103, 149] on button "Done" at bounding box center [97, 153] width 52 height 9
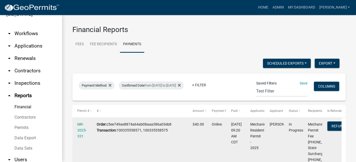
scroll to position [0, 0]
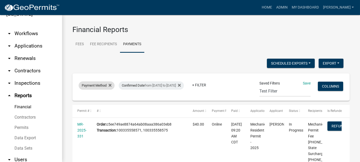
click at [99, 85] on span "Payment Method" at bounding box center [94, 85] width 25 height 4
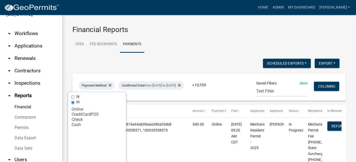
scroll to position [20, 0]
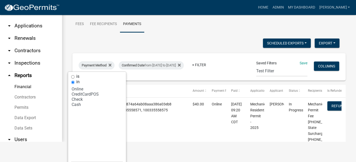
click at [78, 85] on select "Select an option Online CreditCardPOS Check Cash" at bounding box center [97, 123] width 52 height 77
select select
click at [75, 75] on div "is" at bounding box center [97, 76] width 52 height 5
click at [72, 76] on input "is" at bounding box center [72, 76] width 3 height 3
radio input "true"
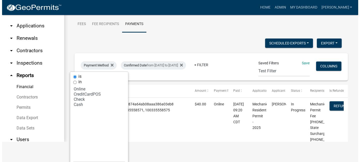
scroll to position [0, 0]
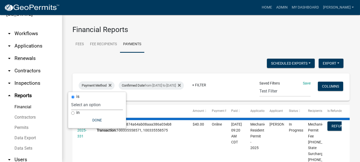
click at [80, 106] on select "Select an option Online CreditCardPOS Check Cash" at bounding box center [97, 104] width 52 height 11
click at [78, 99] on select "Select an option Online CreditCardPOS Check Cash" at bounding box center [97, 104] width 52 height 11
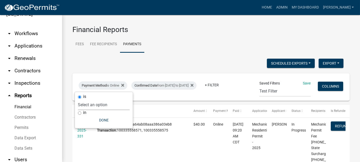
click at [86, 103] on select "Select an option Online CreditCardPOS Check Cash" at bounding box center [104, 104] width 52 height 11
click at [78, 99] on select "Select an option Online CreditCardPOS Check Cash" at bounding box center [104, 104] width 52 height 11
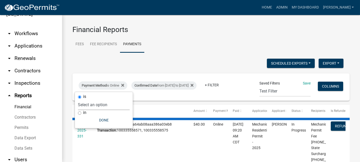
click at [88, 105] on select "Select an option Online CreditCardPOS Check Cash" at bounding box center [104, 104] width 52 height 11
click at [78, 99] on select "Select an option Online CreditCardPOS Check Cash" at bounding box center [104, 104] width 52 height 11
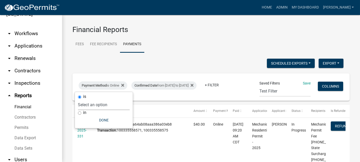
click at [96, 104] on select "Select an option Online CreditCardPOS Check Cash" at bounding box center [104, 104] width 52 height 11
click at [82, 98] on div "is" at bounding box center [104, 96] width 52 height 5
click at [78, 96] on input "is" at bounding box center [79, 96] width 3 height 3
select select "0: null"
click at [123, 85] on icon at bounding box center [122, 85] width 3 height 3
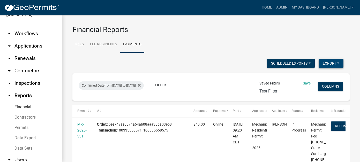
click at [332, 63] on button "Export" at bounding box center [330, 63] width 25 height 9
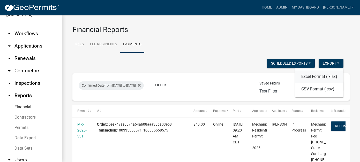
click at [324, 77] on button "Excel Format (.xlsx)" at bounding box center [319, 77] width 48 height 12
